Goal: Register for event/course

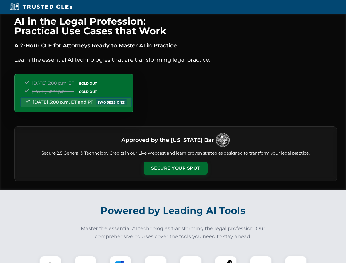
click at [175, 168] on button "Secure Your Spot" at bounding box center [176, 168] width 64 height 13
click at [50, 259] on img at bounding box center [50, 267] width 16 height 16
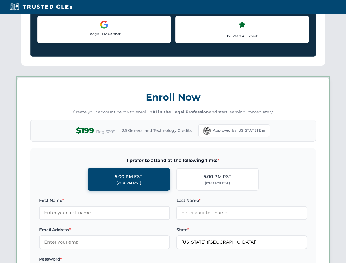
click at [121, 259] on label "Password *" at bounding box center [104, 259] width 131 height 7
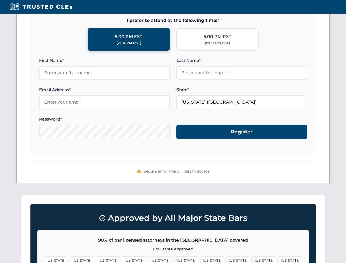
click at [252, 259] on span "[US_STATE]" at bounding box center [264, 260] width 24 height 8
